Goal: Task Accomplishment & Management: Manage account settings

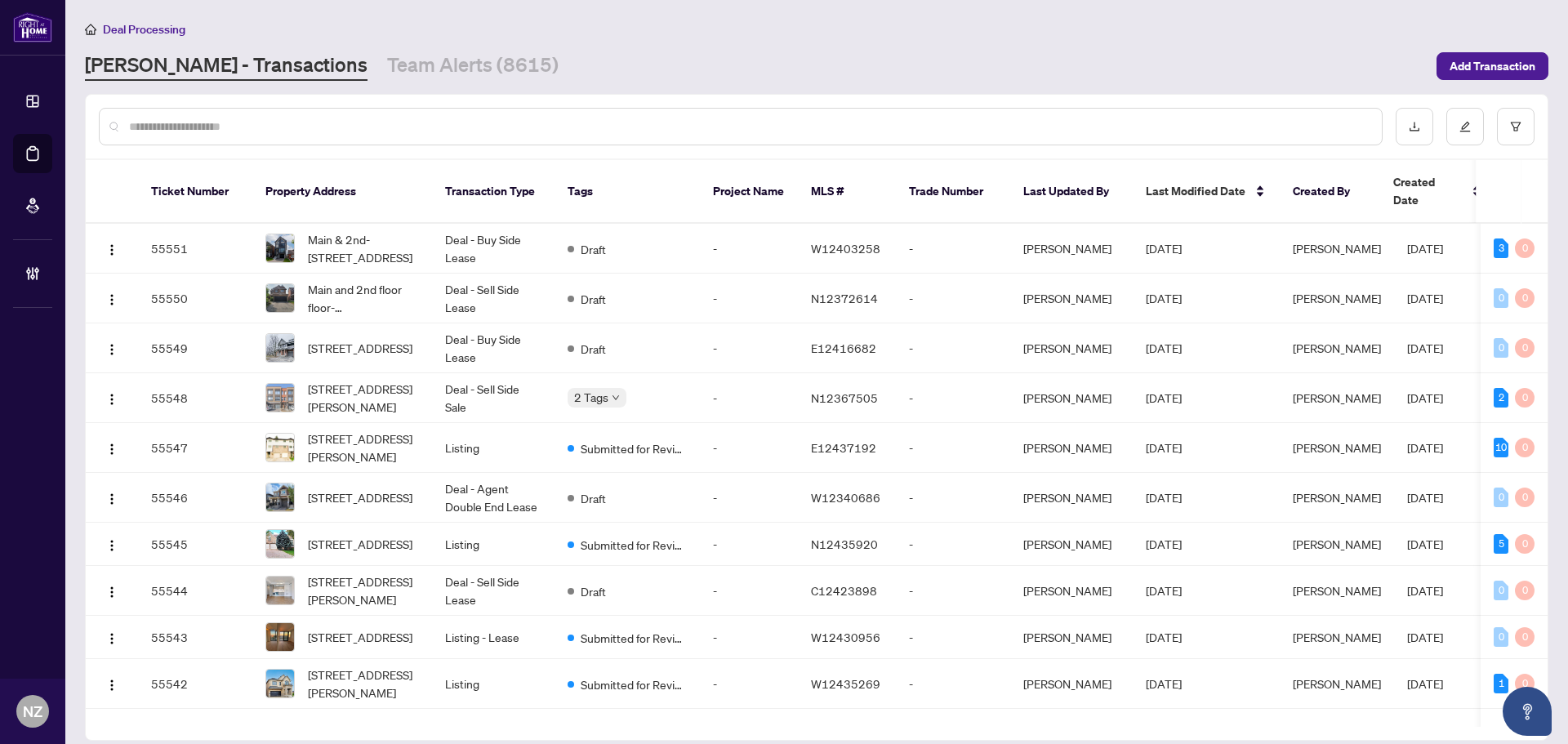
click at [389, 139] on div at bounding box center [740, 127] width 1283 height 37
click at [380, 111] on div at bounding box center [740, 127] width 1283 height 37
click at [380, 129] on input "text" at bounding box center [749, 127] width 1240 height 18
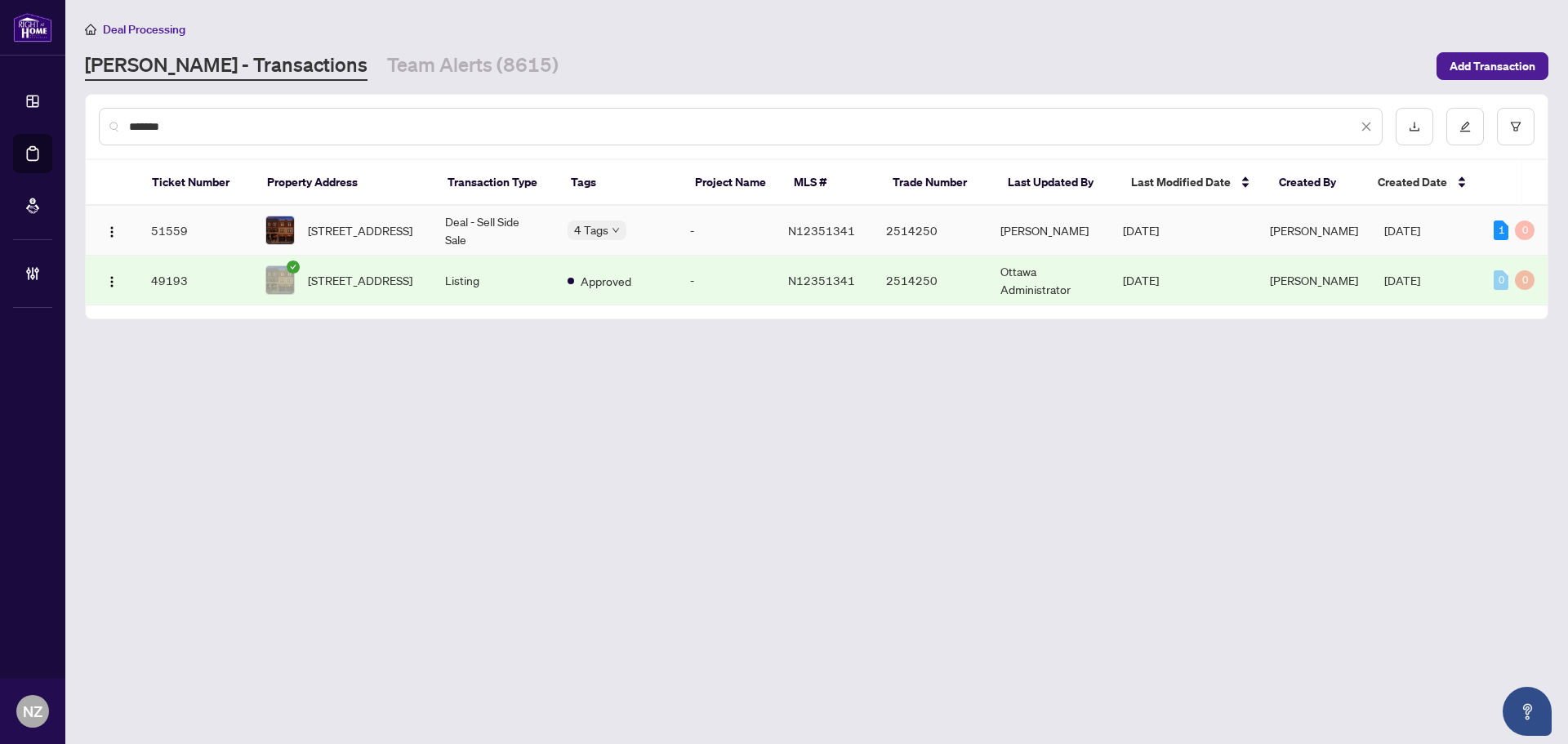
type input "*******"
click at [335, 240] on span "[STREET_ADDRESS]" at bounding box center [360, 230] width 104 height 18
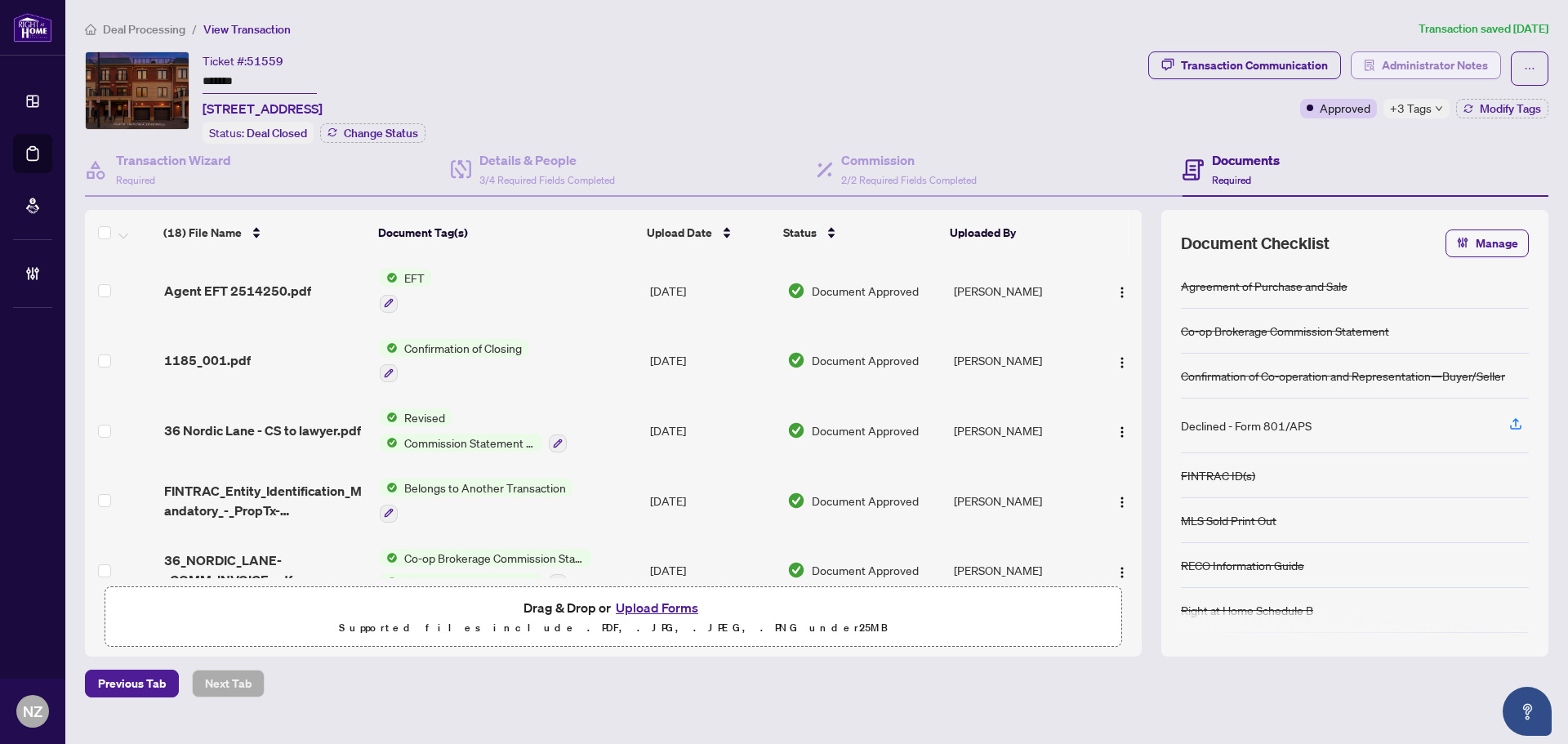
click at [1406, 65] on span "Administrator Notes" at bounding box center [1434, 65] width 106 height 27
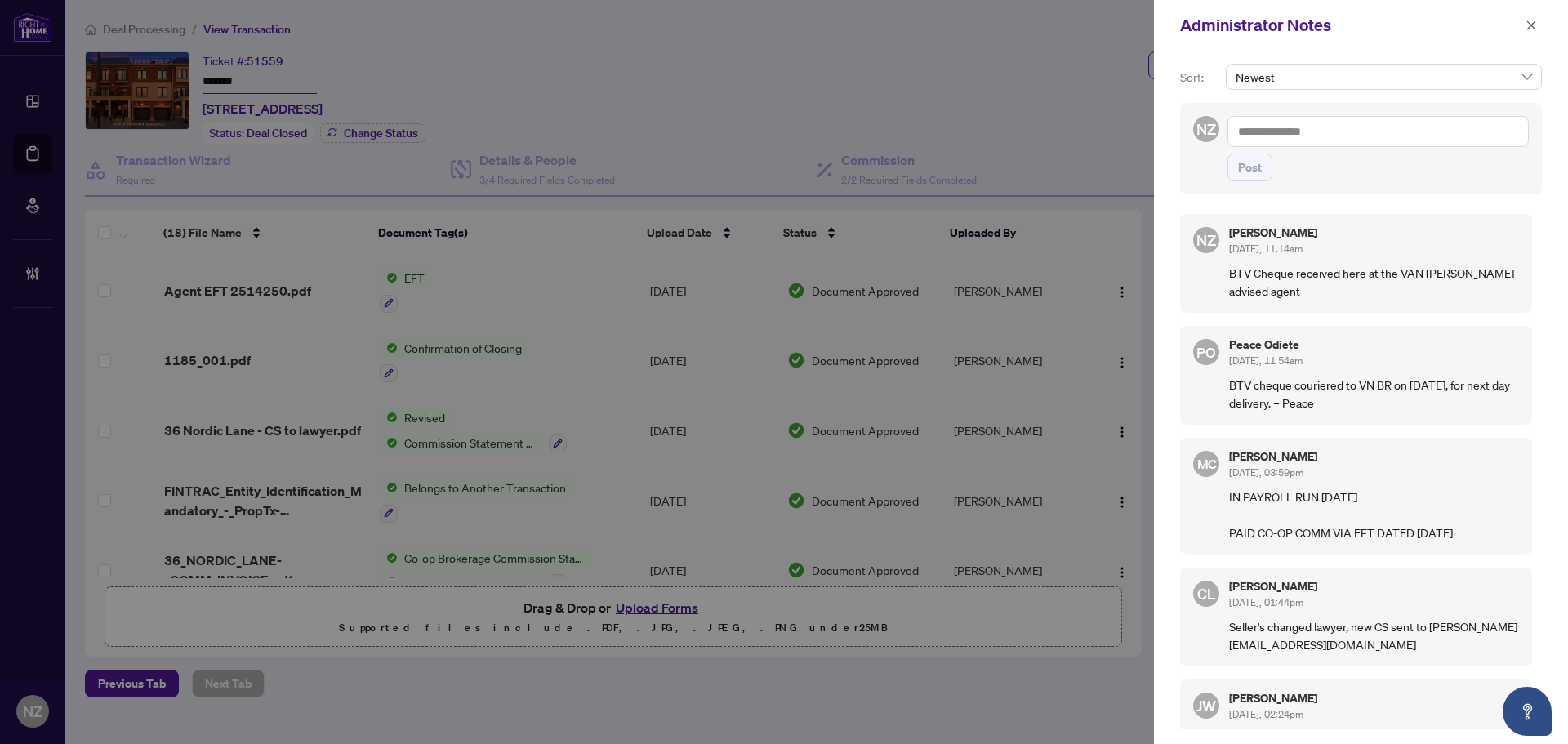
click at [1301, 129] on textarea at bounding box center [1378, 131] width 302 height 31
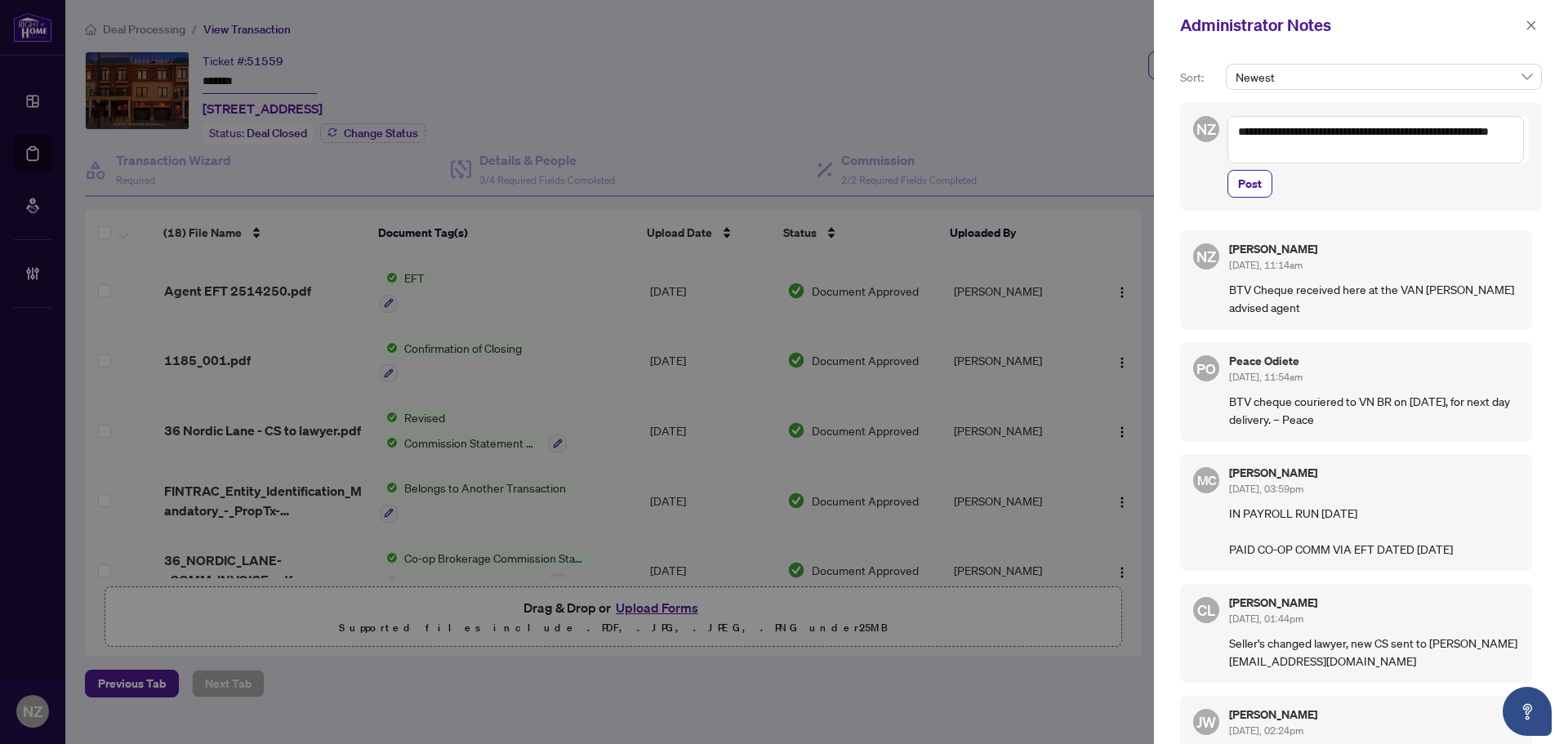
click at [1428, 134] on textarea "**********" at bounding box center [1375, 140] width 296 height 48
type textarea "**********"
click at [1241, 188] on span "Post" at bounding box center [1250, 184] width 24 height 27
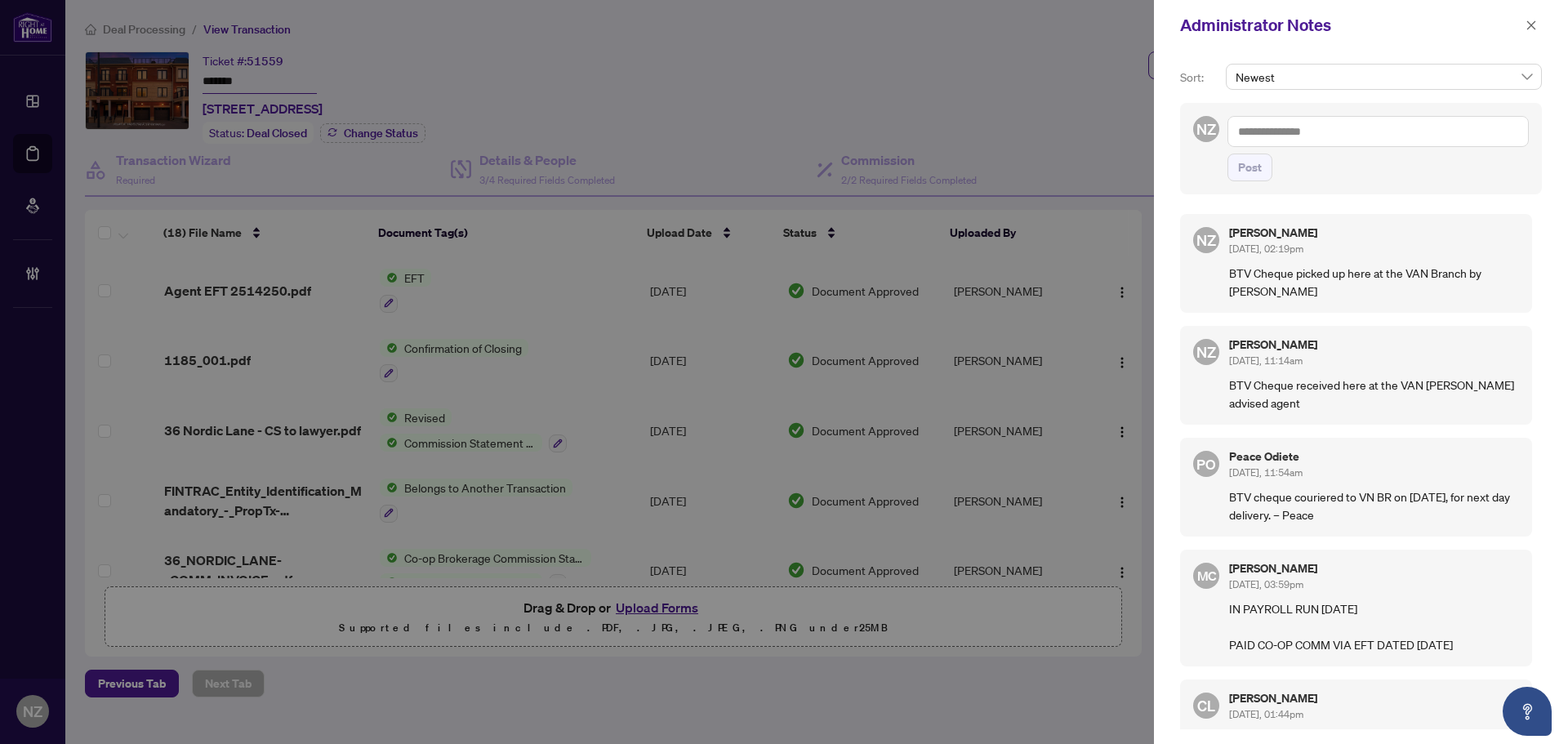
click at [1233, 274] on p "BTV Cheque picked up here at the VAN Branch by [PERSON_NAME]" at bounding box center [1374, 281] width 290 height 36
drag, startPoint x: 1229, startPoint y: 269, endPoint x: 1373, endPoint y: 297, distance: 146.7
click at [1373, 297] on p "BTV Cheque picked up here at the VAN Branch by [PERSON_NAME]" at bounding box center [1374, 281] width 290 height 36
copy p "BTV Cheque picked up here at the VAN Branch by [PERSON_NAME]"
drag, startPoint x: 1534, startPoint y: 23, endPoint x: 1258, endPoint y: 65, distance: 279.2
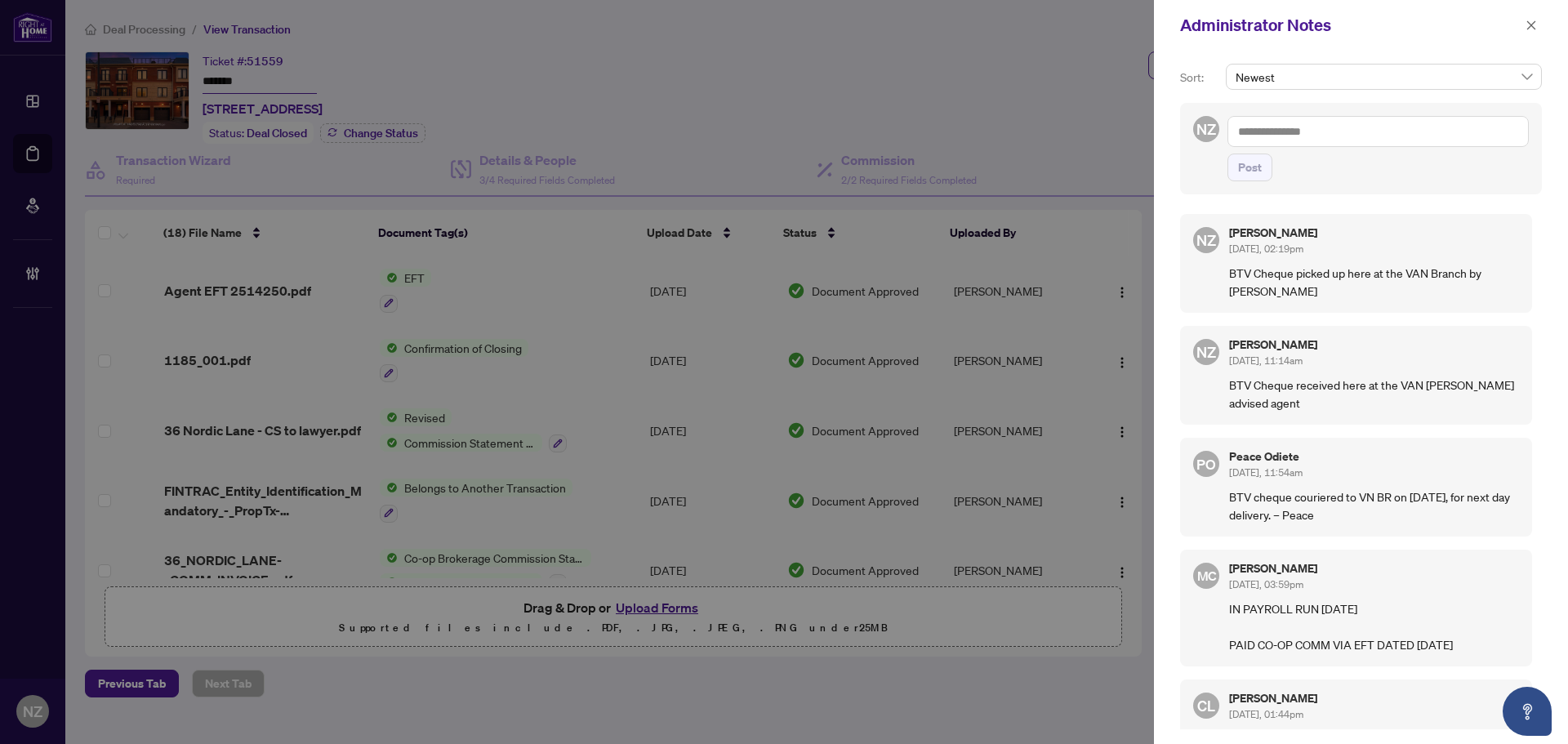
click at [1534, 23] on icon "close" at bounding box center [1532, 25] width 9 height 9
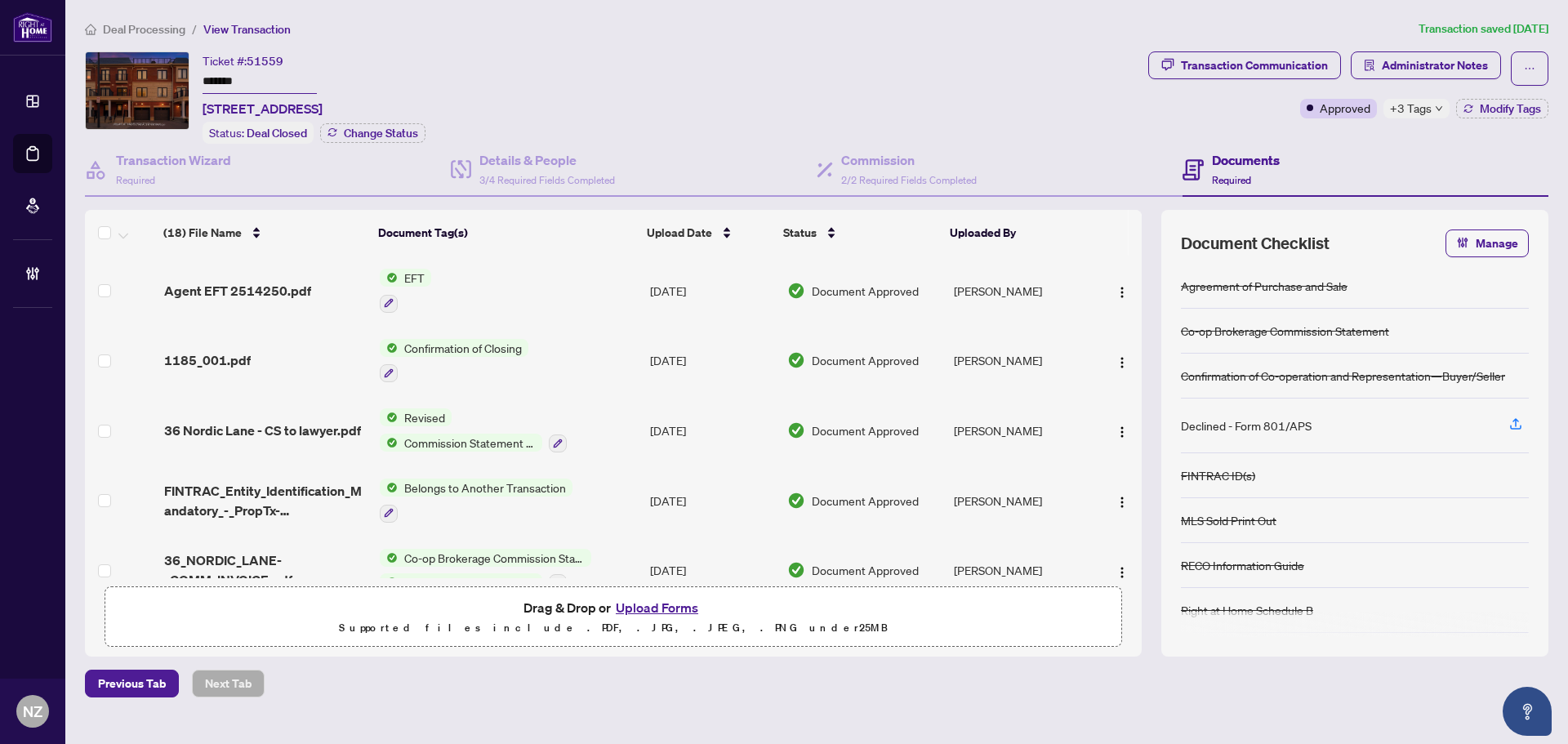
click at [146, 23] on span "Deal Processing" at bounding box center [143, 29] width 82 height 15
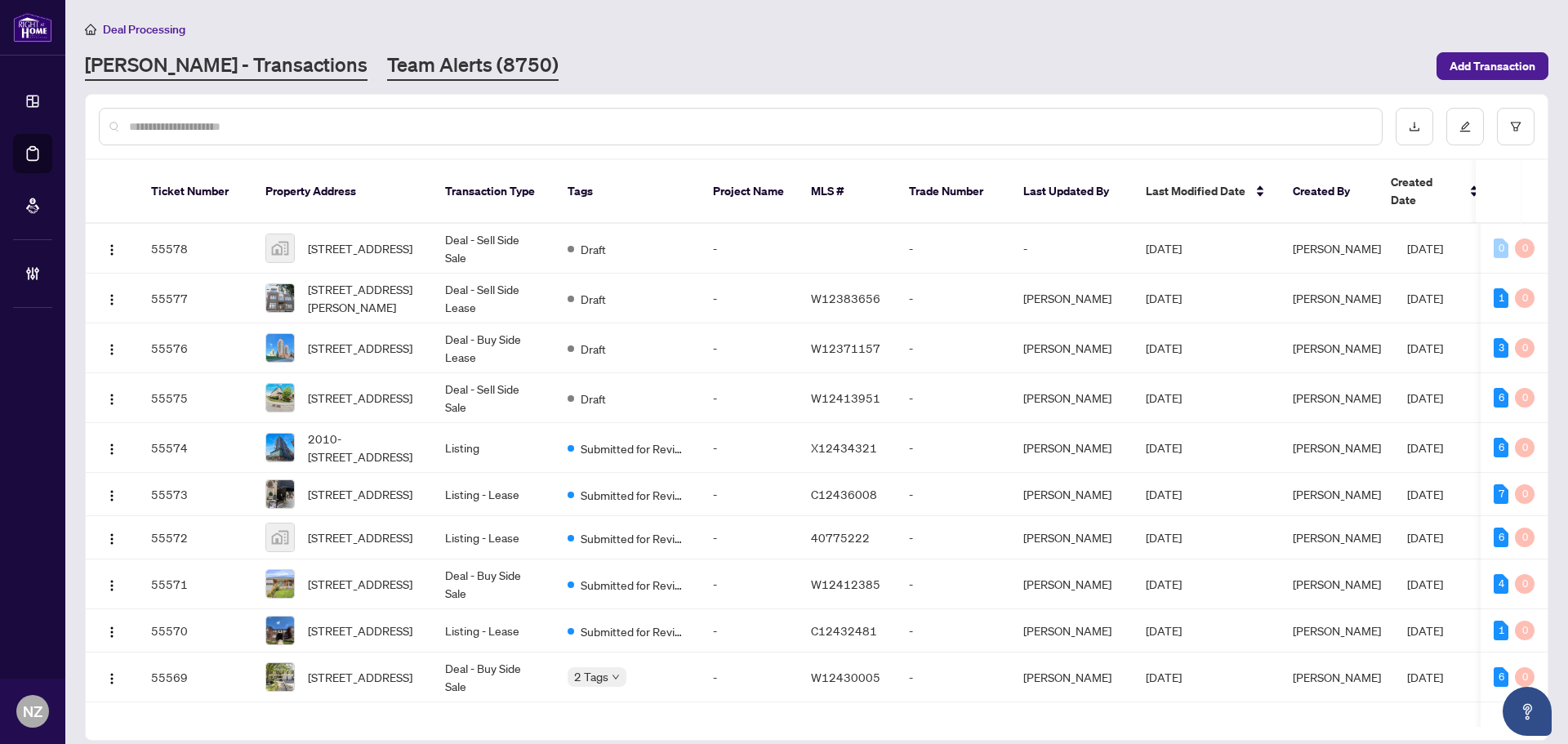
click at [387, 58] on link "Team Alerts (8750)" at bounding box center [473, 65] width 172 height 29
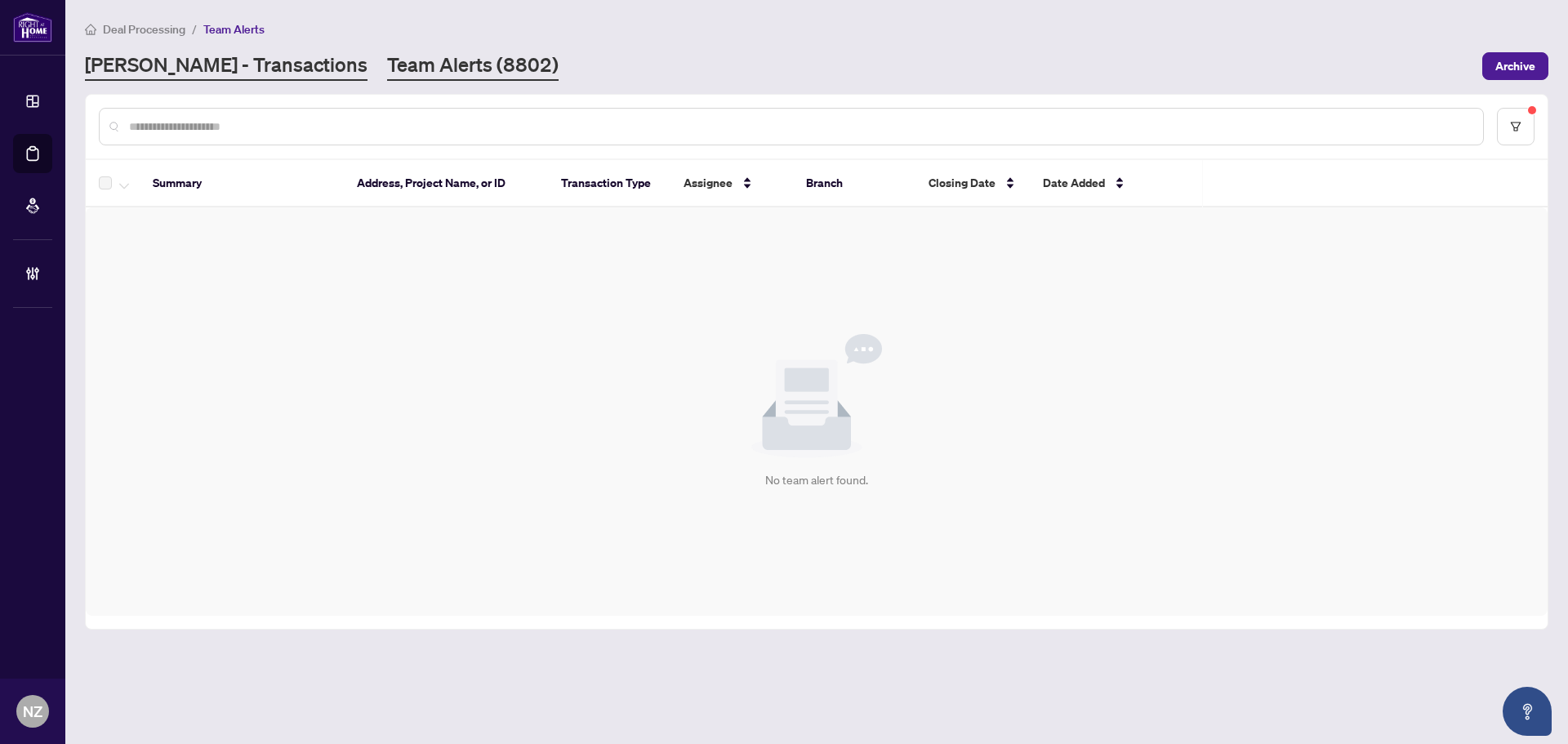
click at [197, 71] on link "[PERSON_NAME] - Transactions" at bounding box center [226, 65] width 282 height 29
